Goal: Task Accomplishment & Management: Manage account settings

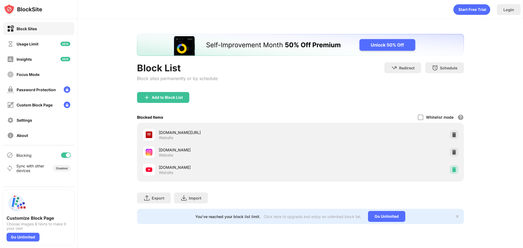
click at [452, 170] on img at bounding box center [453, 169] width 5 height 5
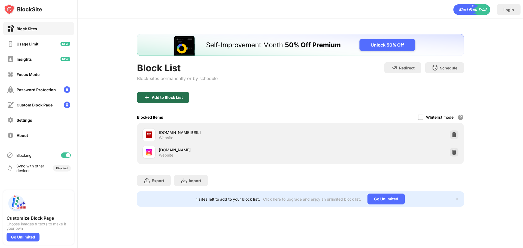
click at [160, 98] on div "Add to Block List" at bounding box center [167, 97] width 31 height 4
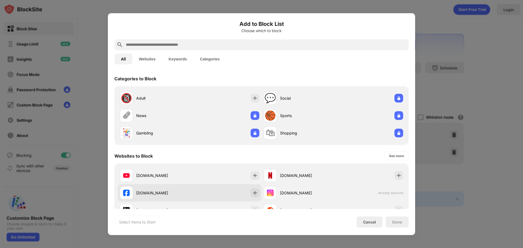
click at [257, 189] on div "facebook.com" at bounding box center [190, 192] width 144 height 17
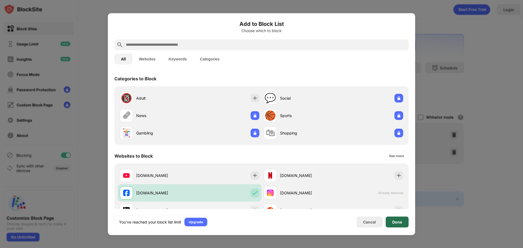
click at [396, 223] on div "Done" at bounding box center [397, 222] width 10 height 4
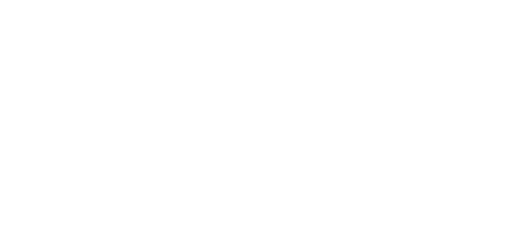
click at [122, 2] on html at bounding box center [261, 1] width 523 height 2
